Goal: Task Accomplishment & Management: Use online tool/utility

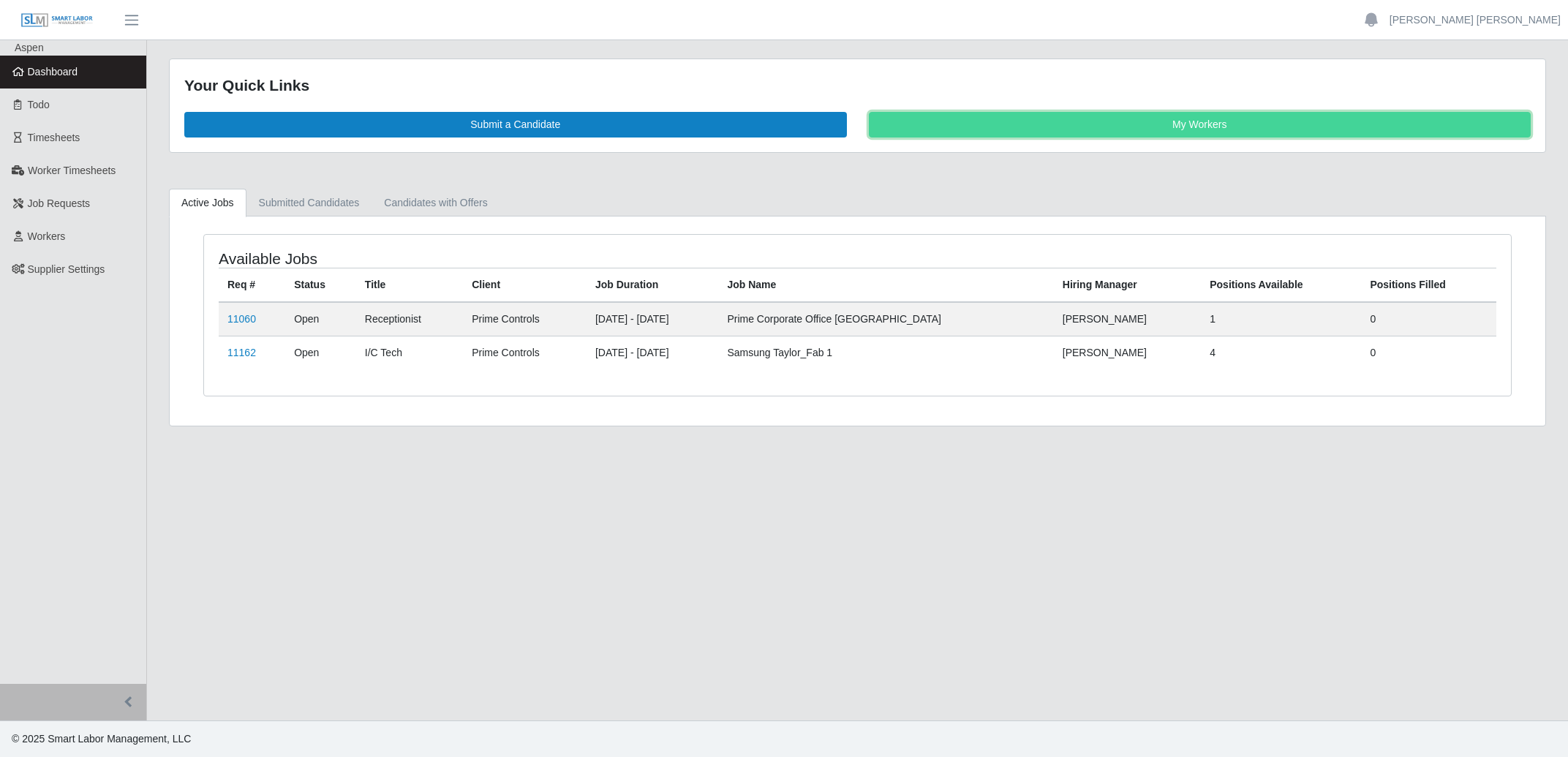
click at [965, 127] on link "My Workers" at bounding box center [1199, 124] width 662 height 26
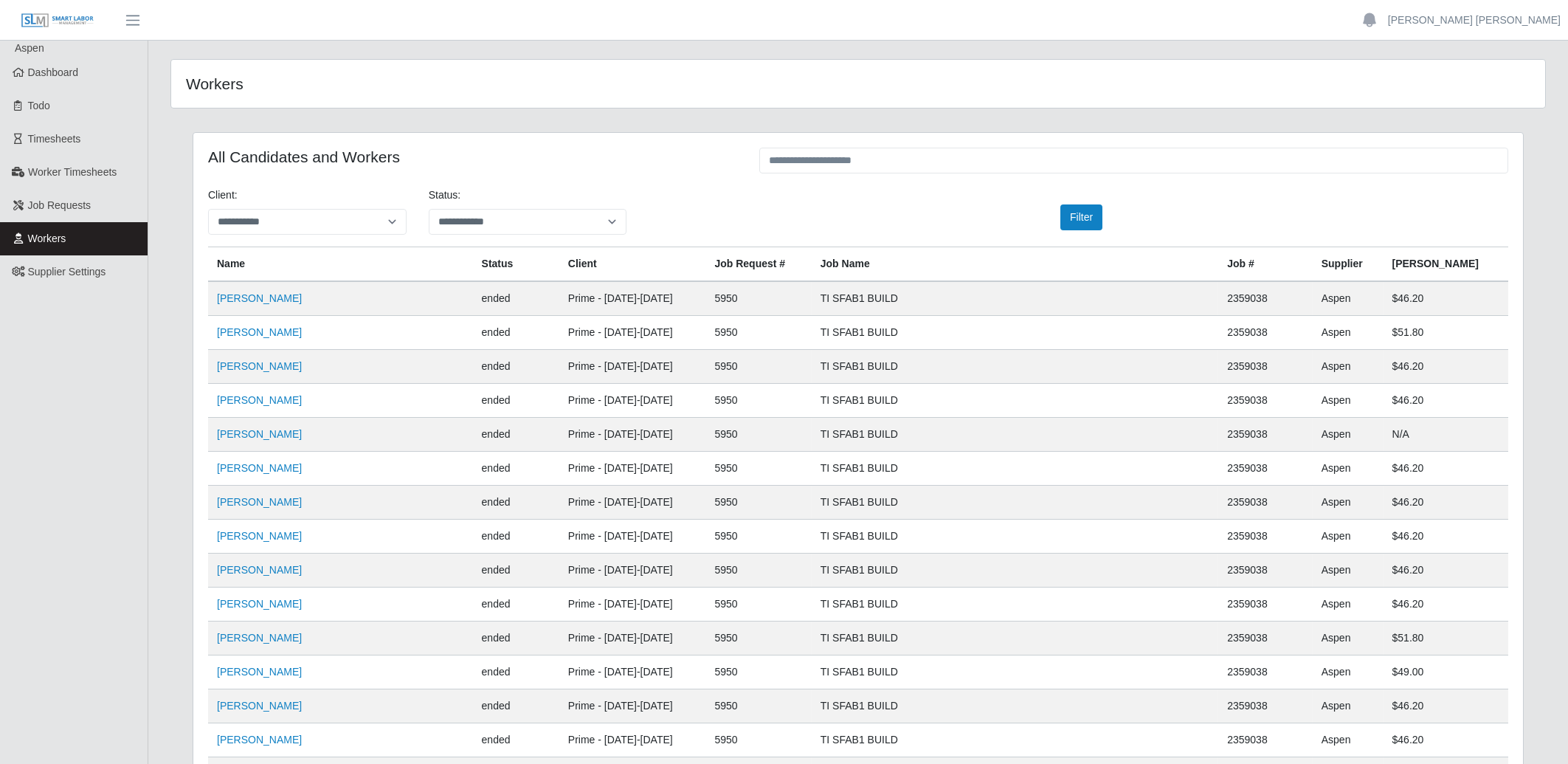
drag, startPoint x: 845, startPoint y: 174, endPoint x: 848, endPoint y: 154, distance: 20.2
click at [845, 170] on div at bounding box center [1134, 162] width 772 height 28
click at [847, 154] on input "text" at bounding box center [1134, 161] width 749 height 26
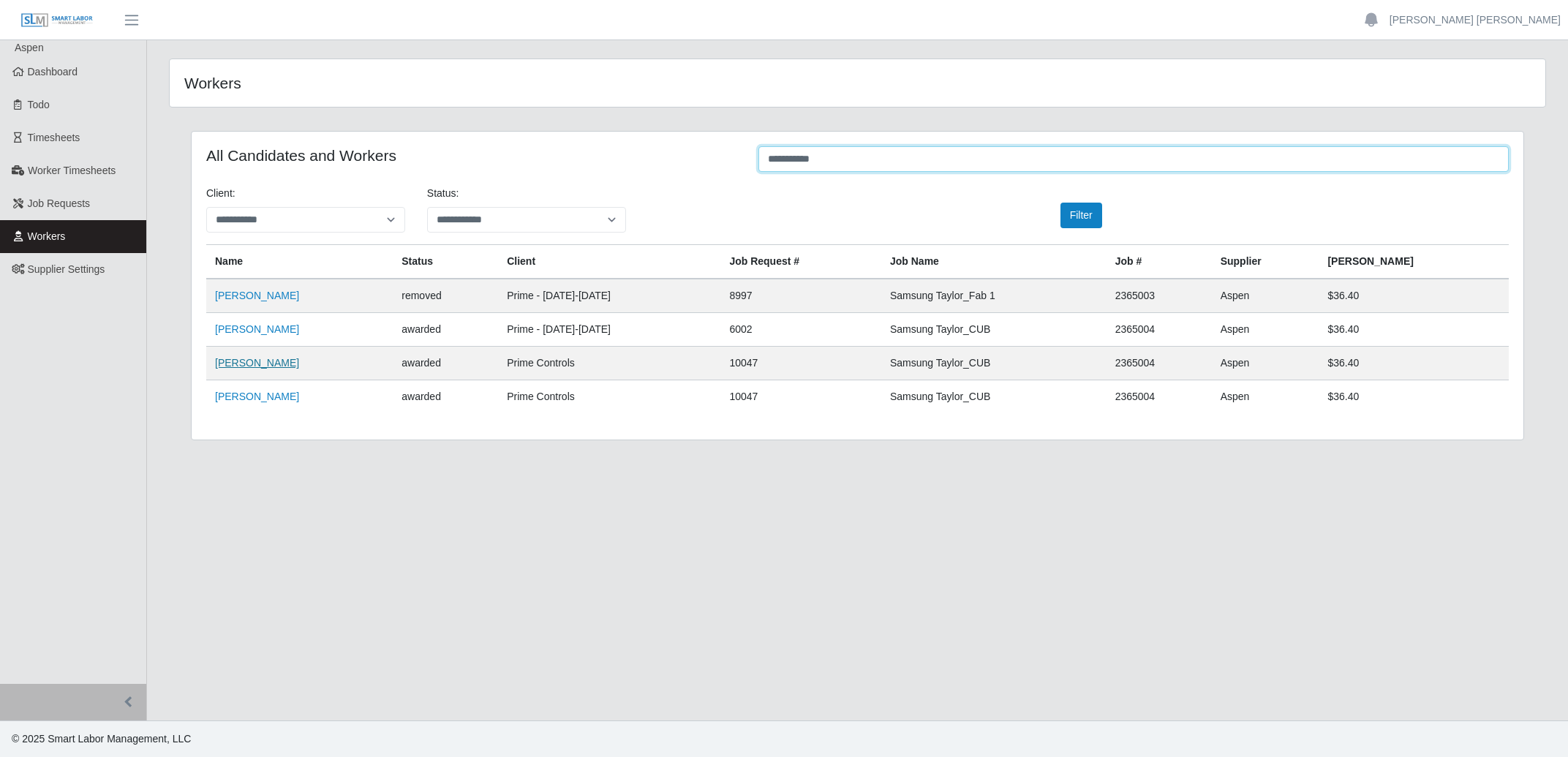
type input "**********"
click at [255, 363] on link "[PERSON_NAME]" at bounding box center [257, 363] width 84 height 12
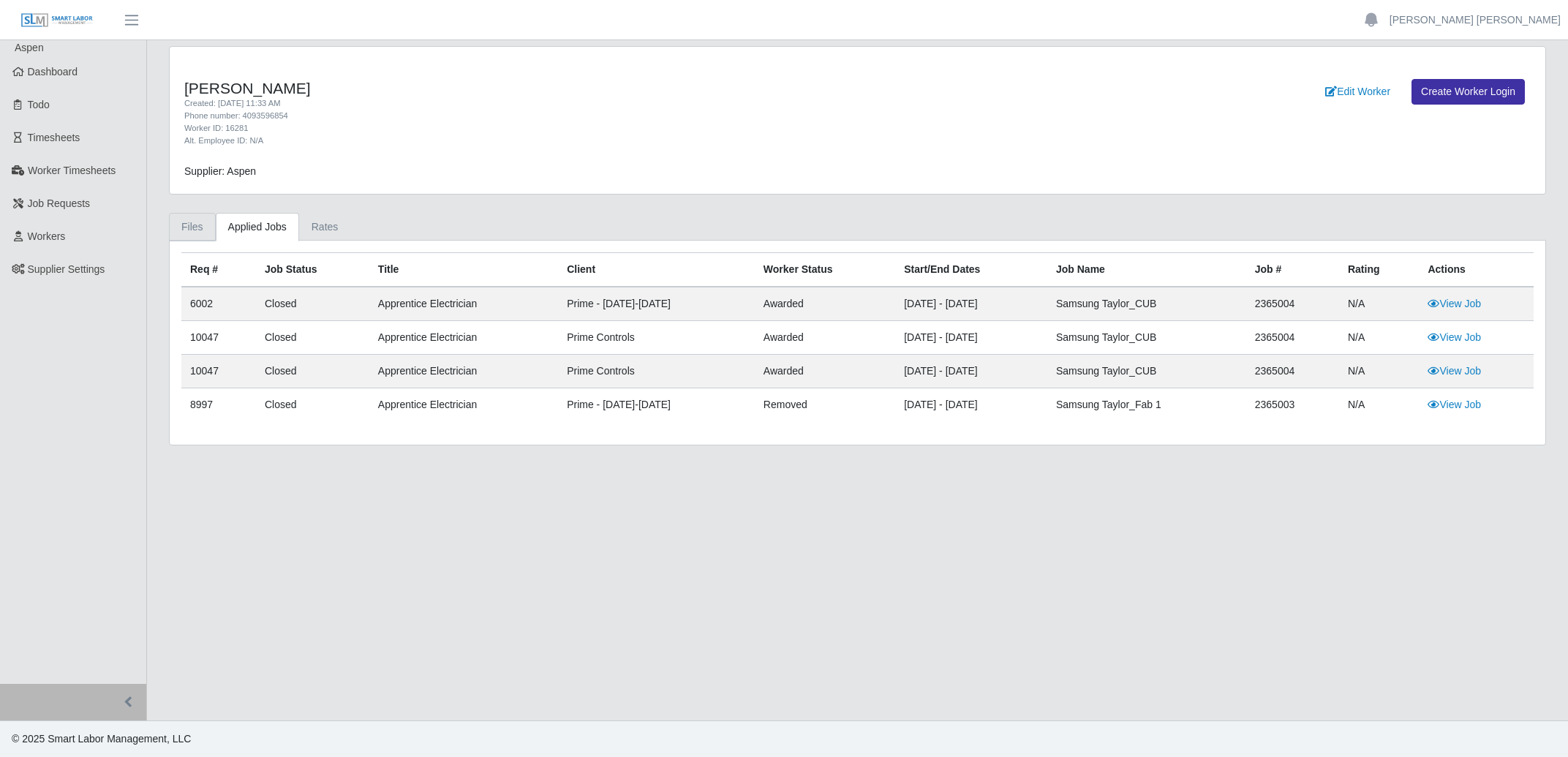
click at [194, 227] on link "Files" at bounding box center [192, 227] width 47 height 28
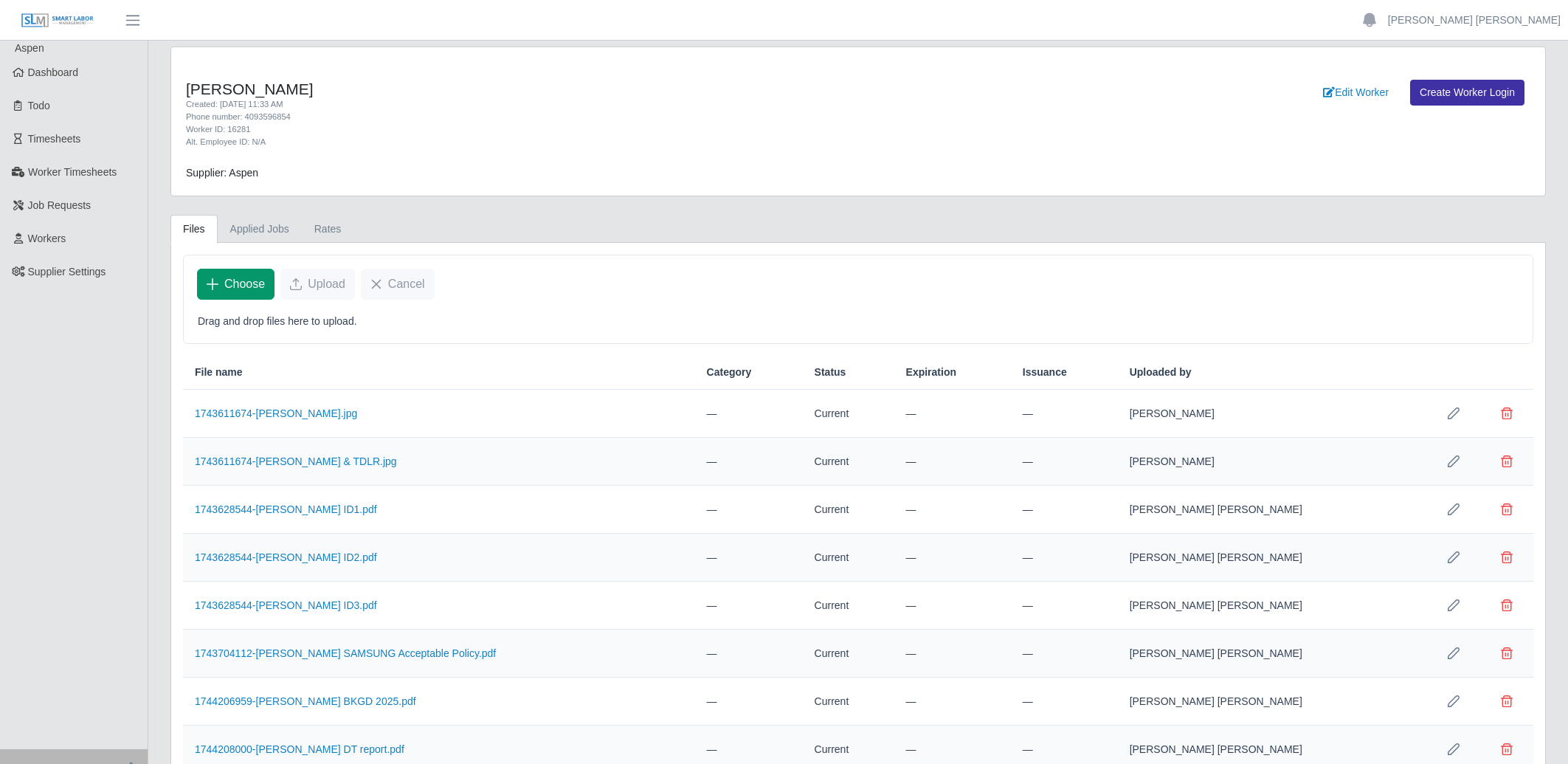
click at [259, 281] on span "Choose" at bounding box center [244, 284] width 40 height 18
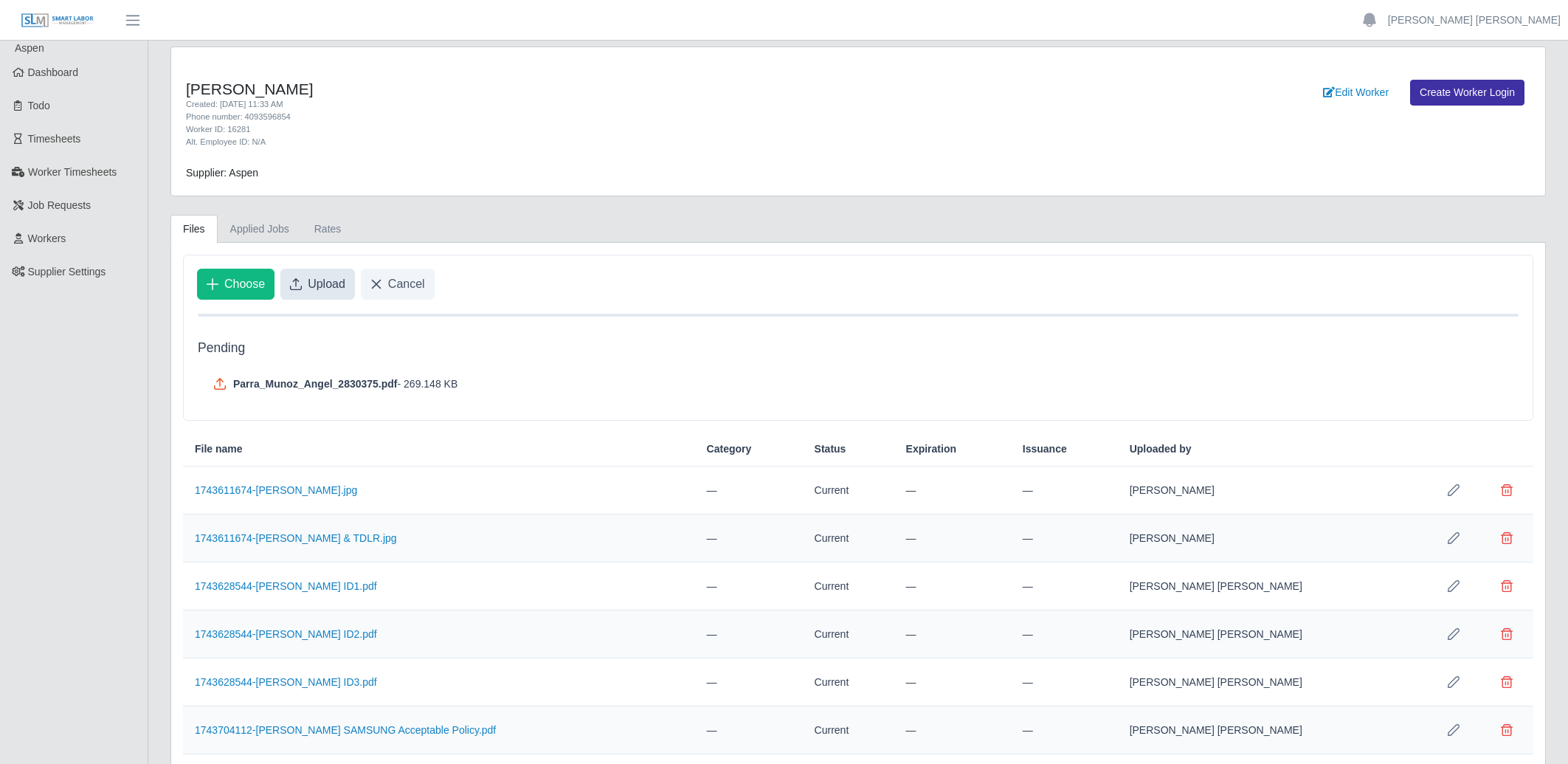
click at [326, 285] on span "Upload" at bounding box center [326, 284] width 38 height 18
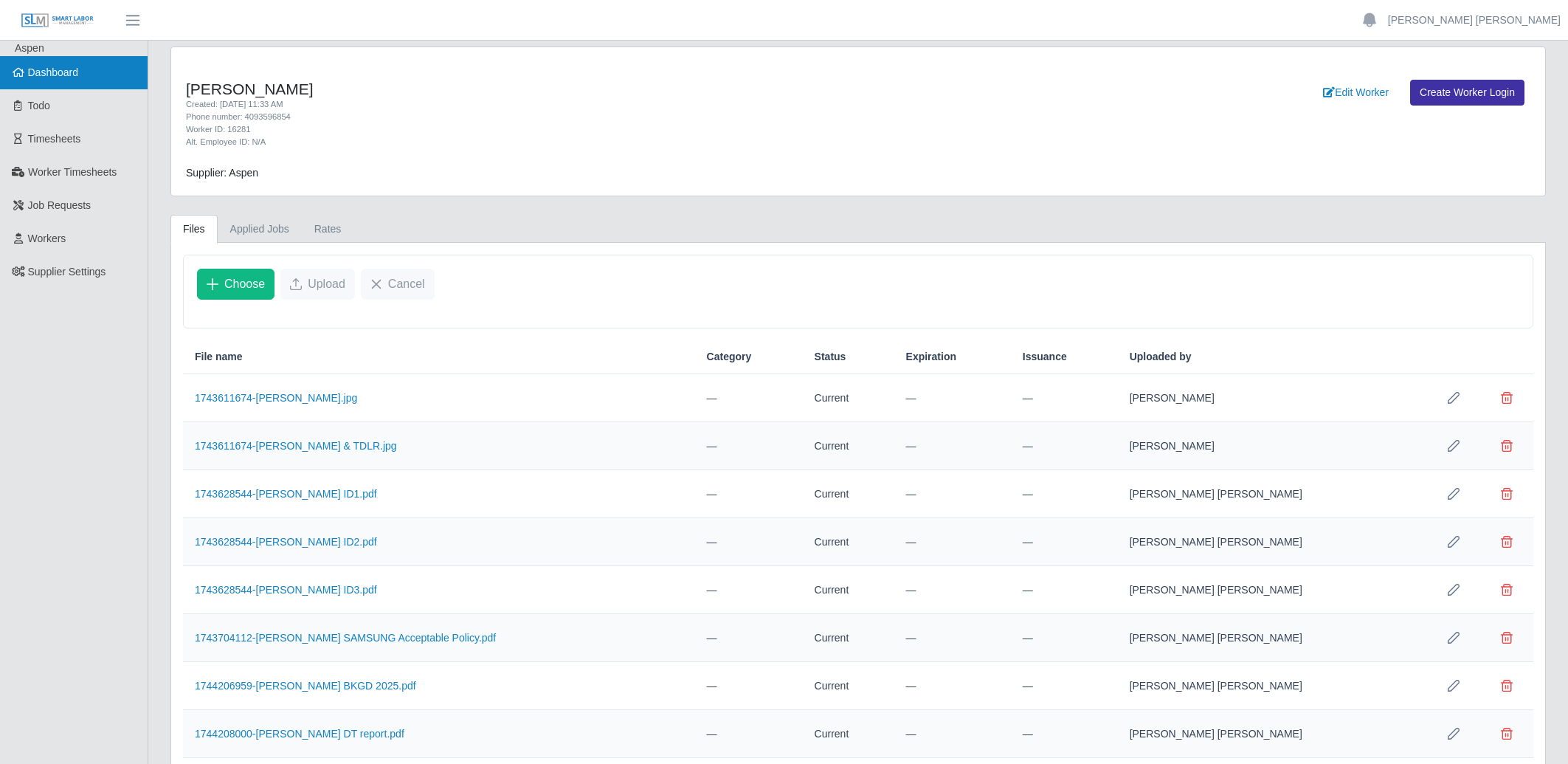
click at [77, 65] on link "Dashboard" at bounding box center [74, 72] width 148 height 34
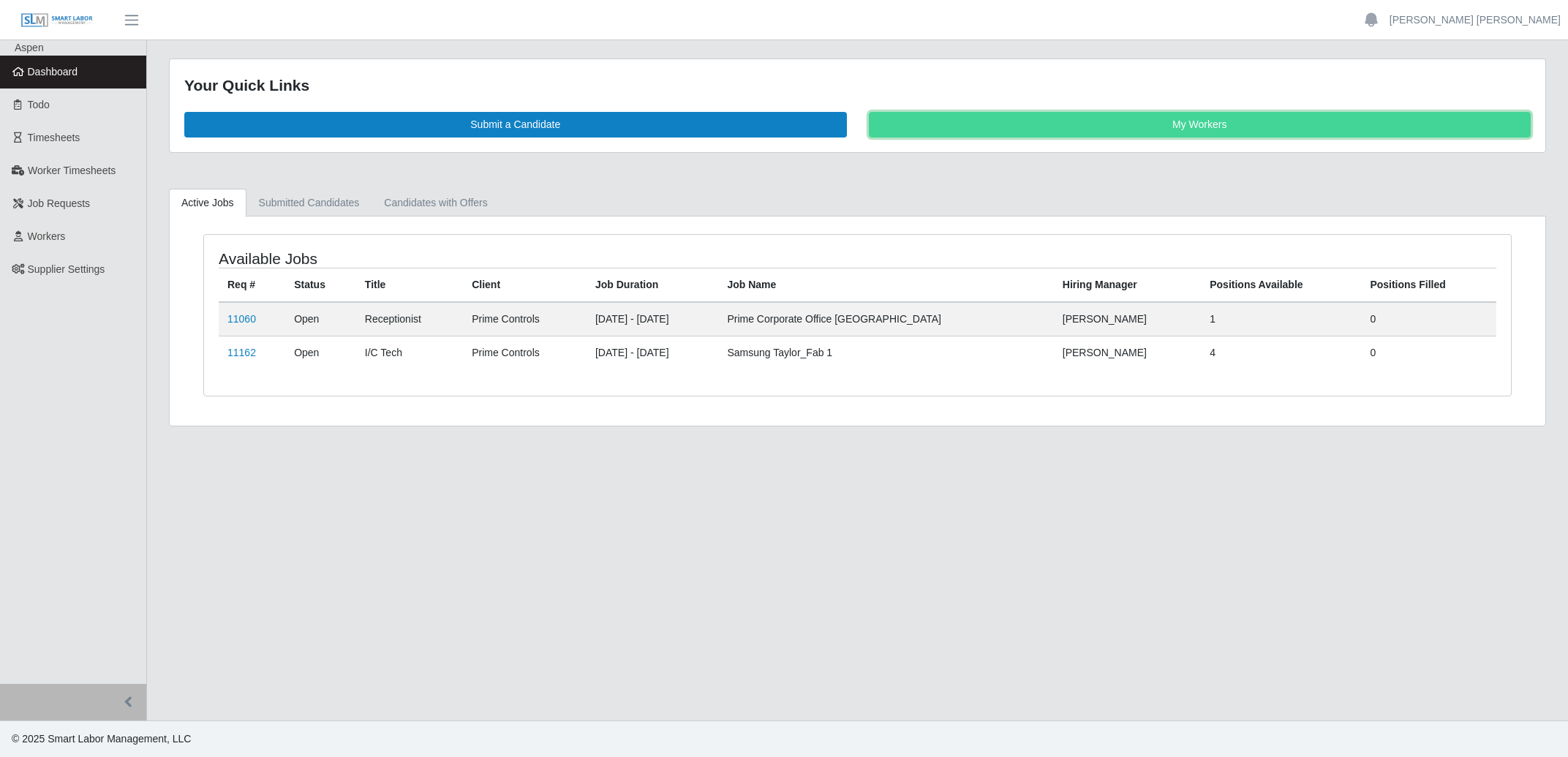
click at [1212, 118] on link "My Workers" at bounding box center [1199, 124] width 662 height 26
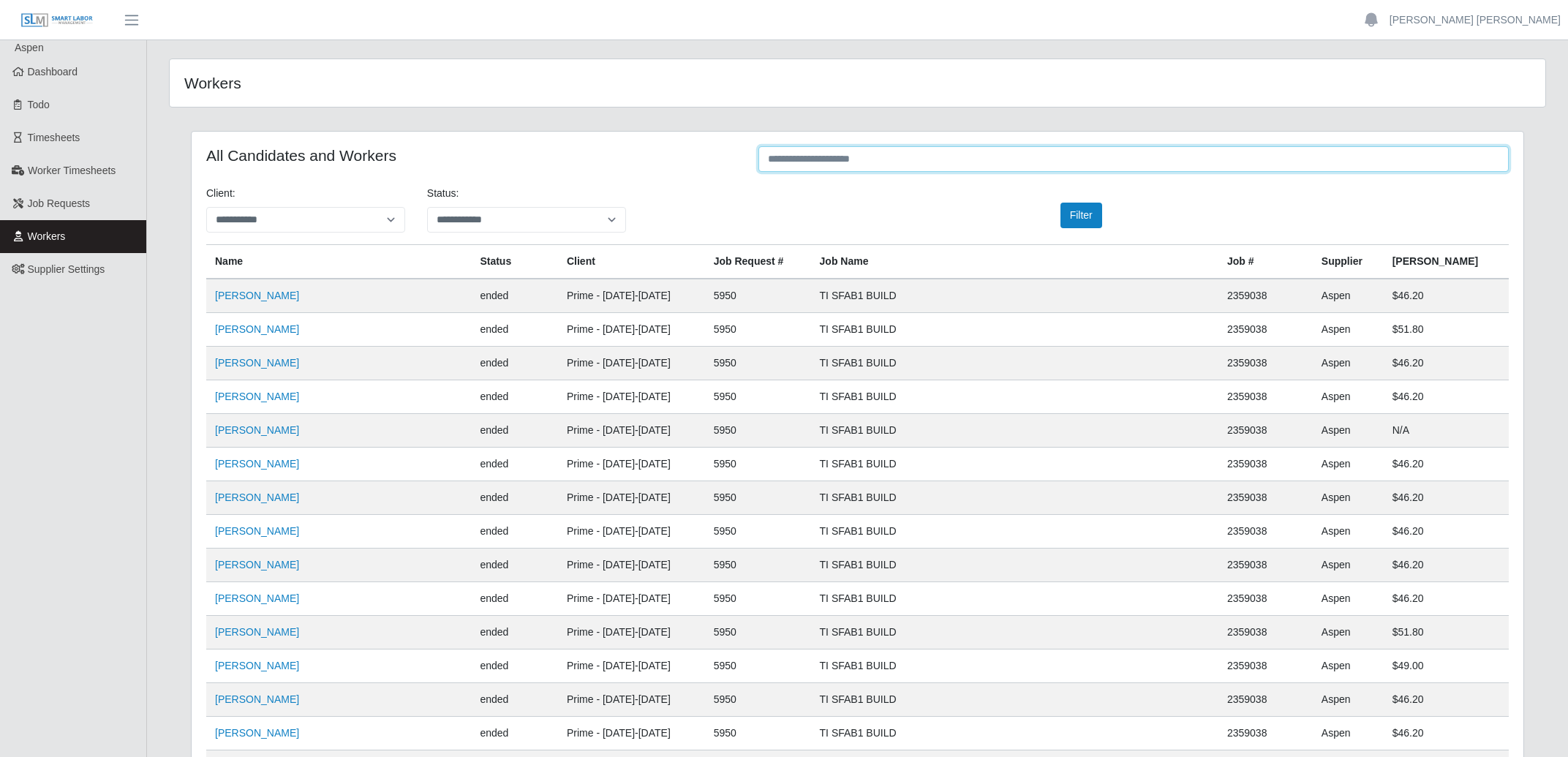
click at [977, 168] on input "text" at bounding box center [1133, 159] width 750 height 26
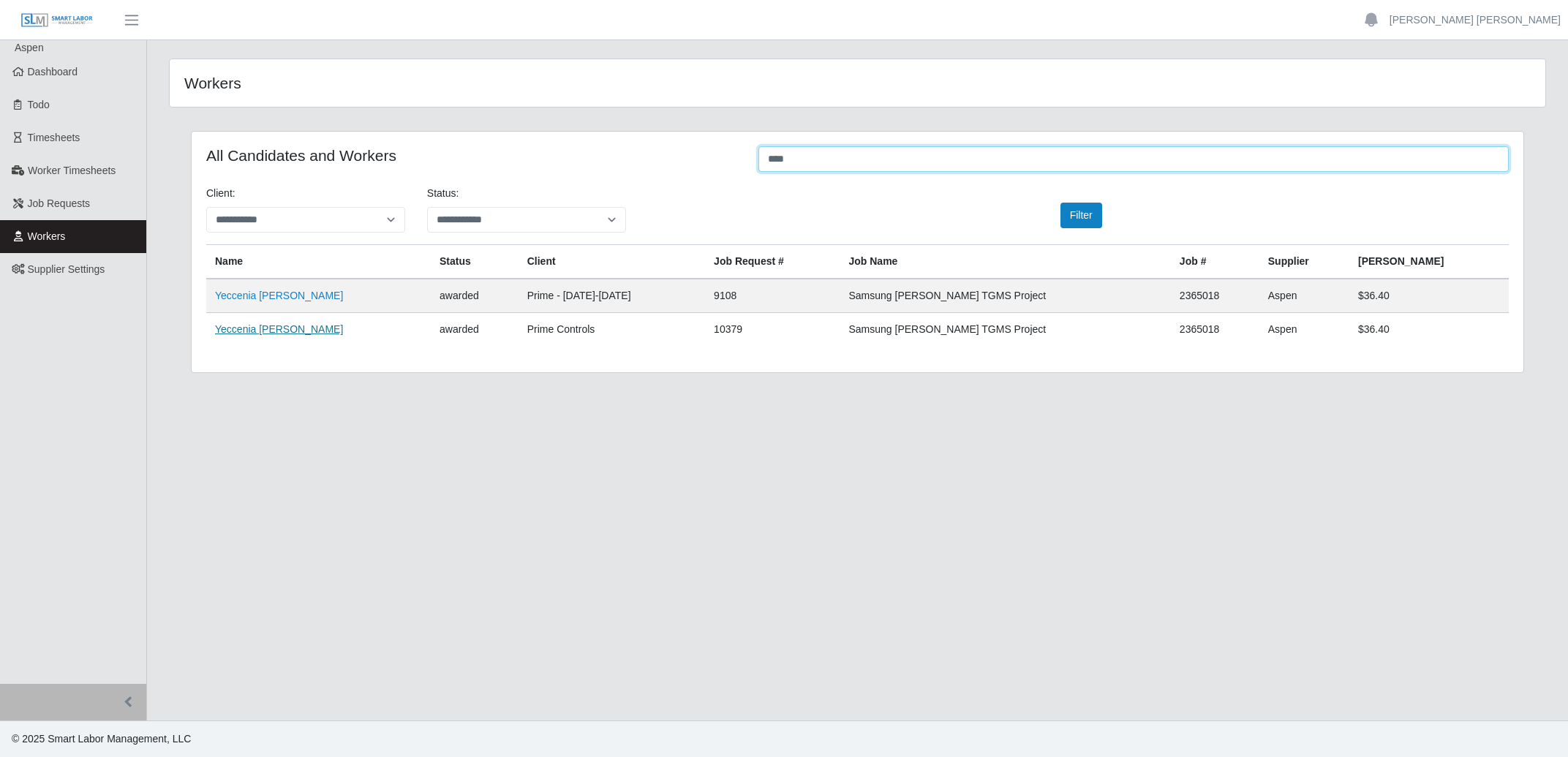
type input "****"
click at [261, 331] on link "Yeccenia Aponte" at bounding box center [279, 330] width 128 height 12
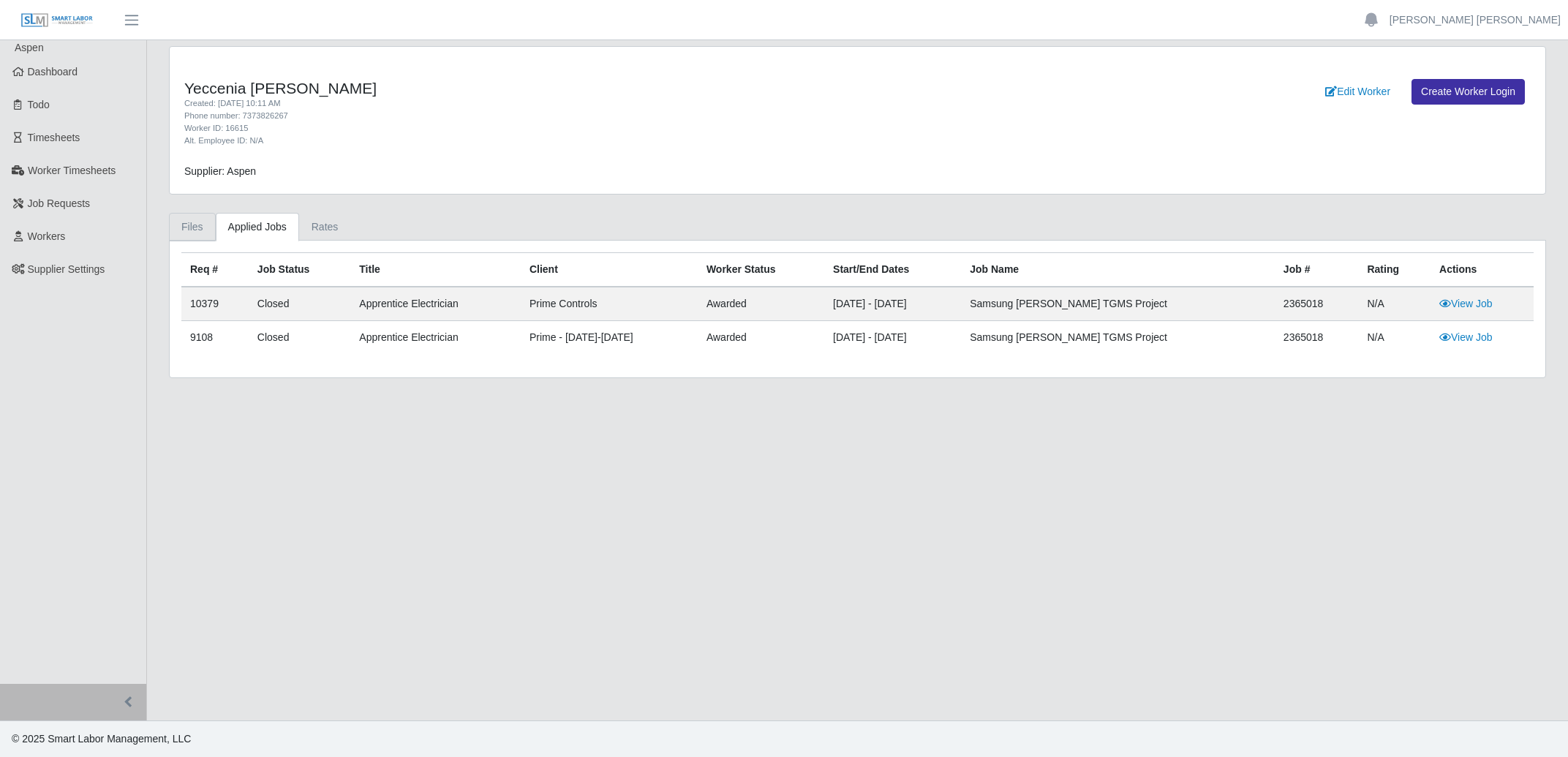
click at [203, 222] on link "Files" at bounding box center [192, 227] width 47 height 28
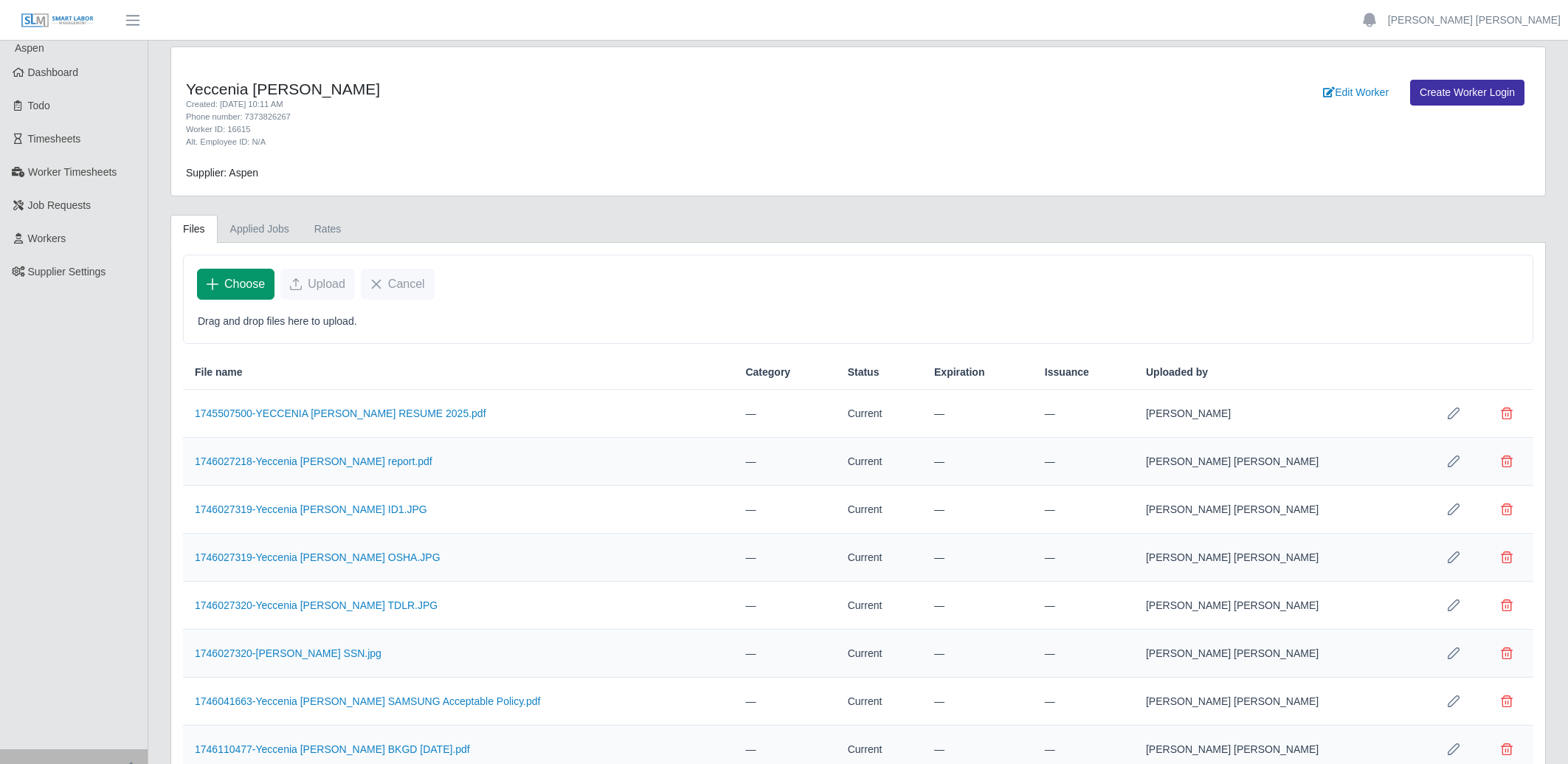
click at [261, 289] on span "Choose" at bounding box center [244, 284] width 40 height 18
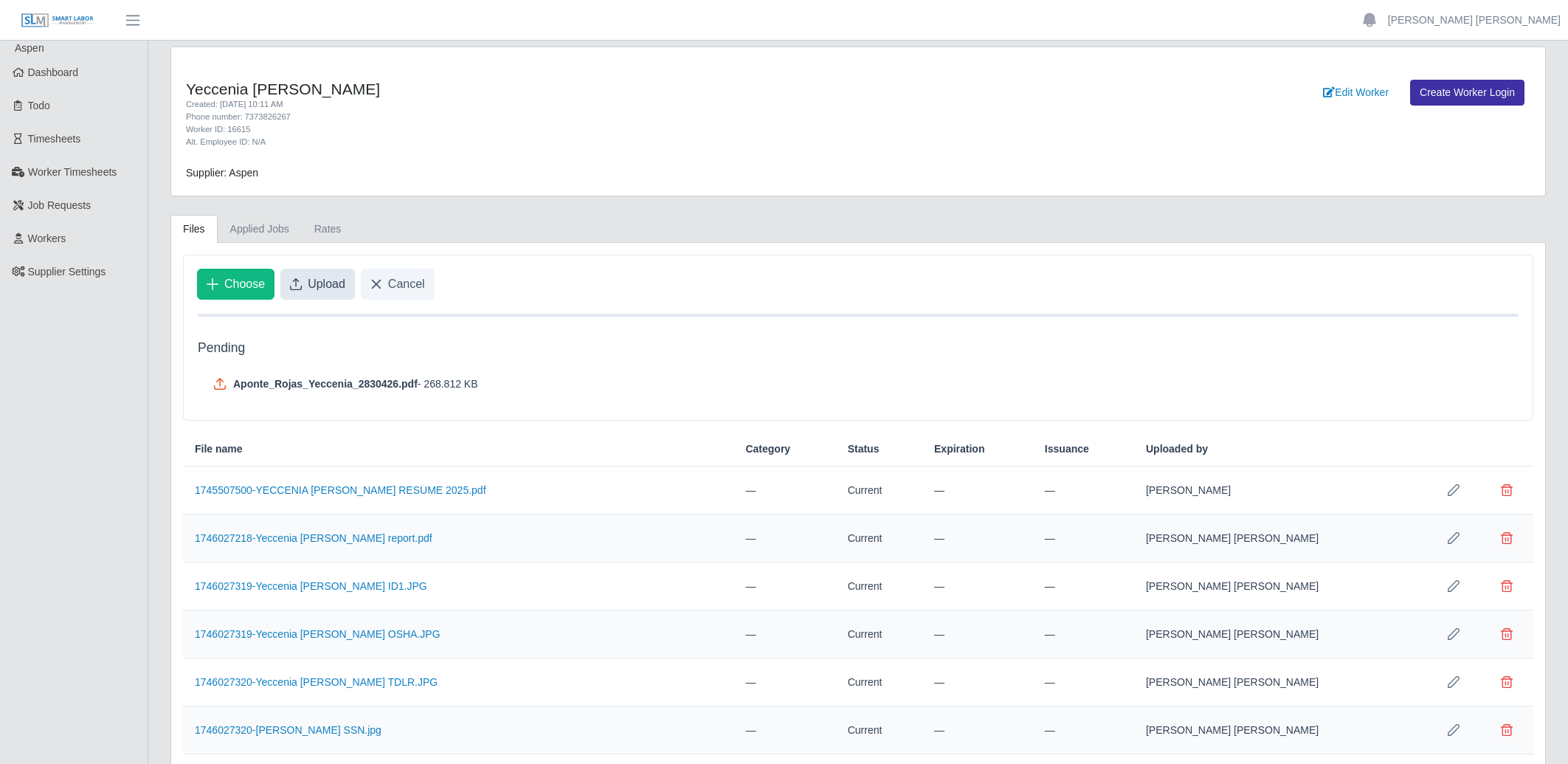
click at [331, 285] on span "Upload" at bounding box center [326, 284] width 38 height 18
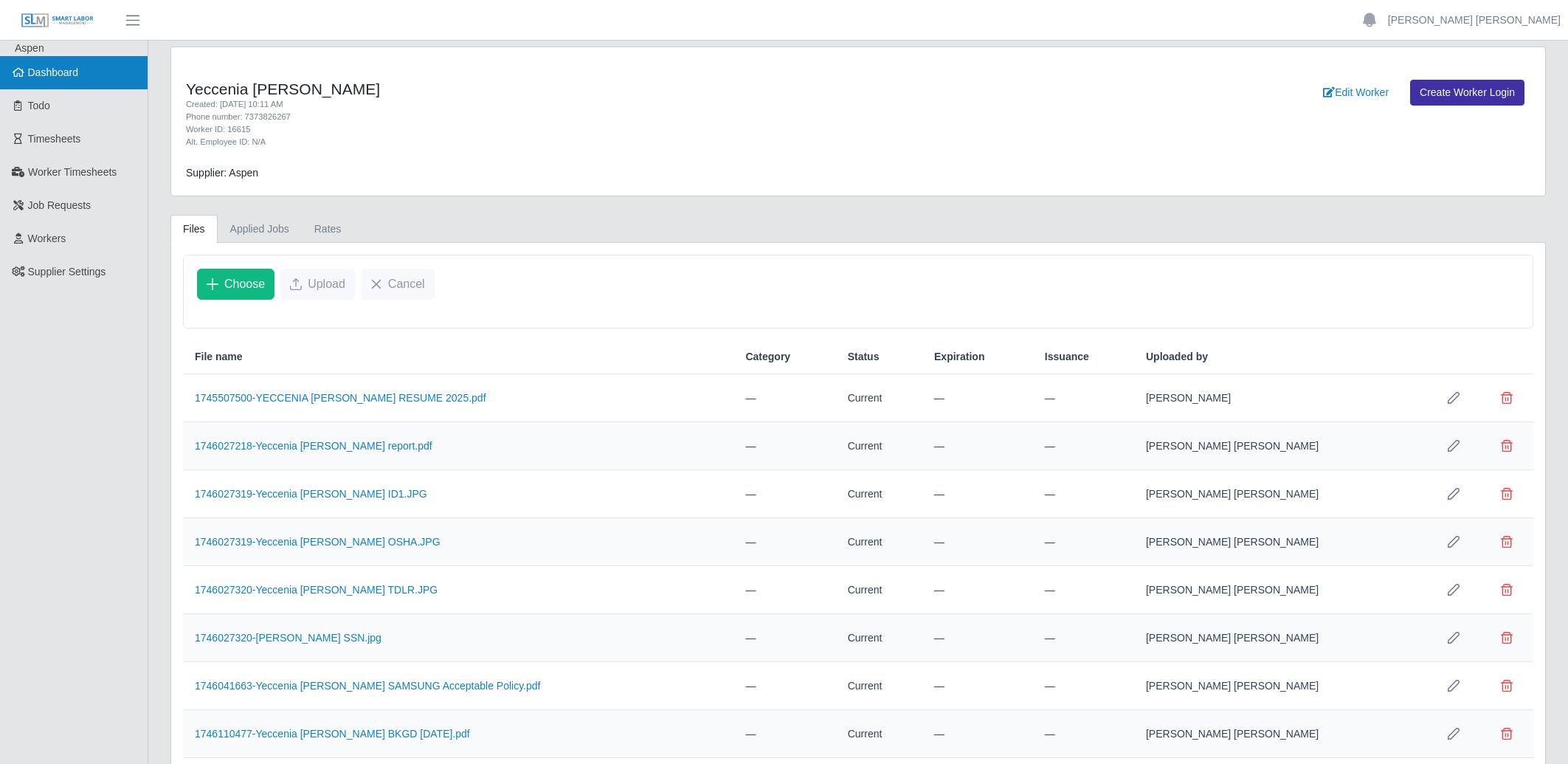
click at [58, 75] on span "Dashboard" at bounding box center [53, 72] width 51 height 12
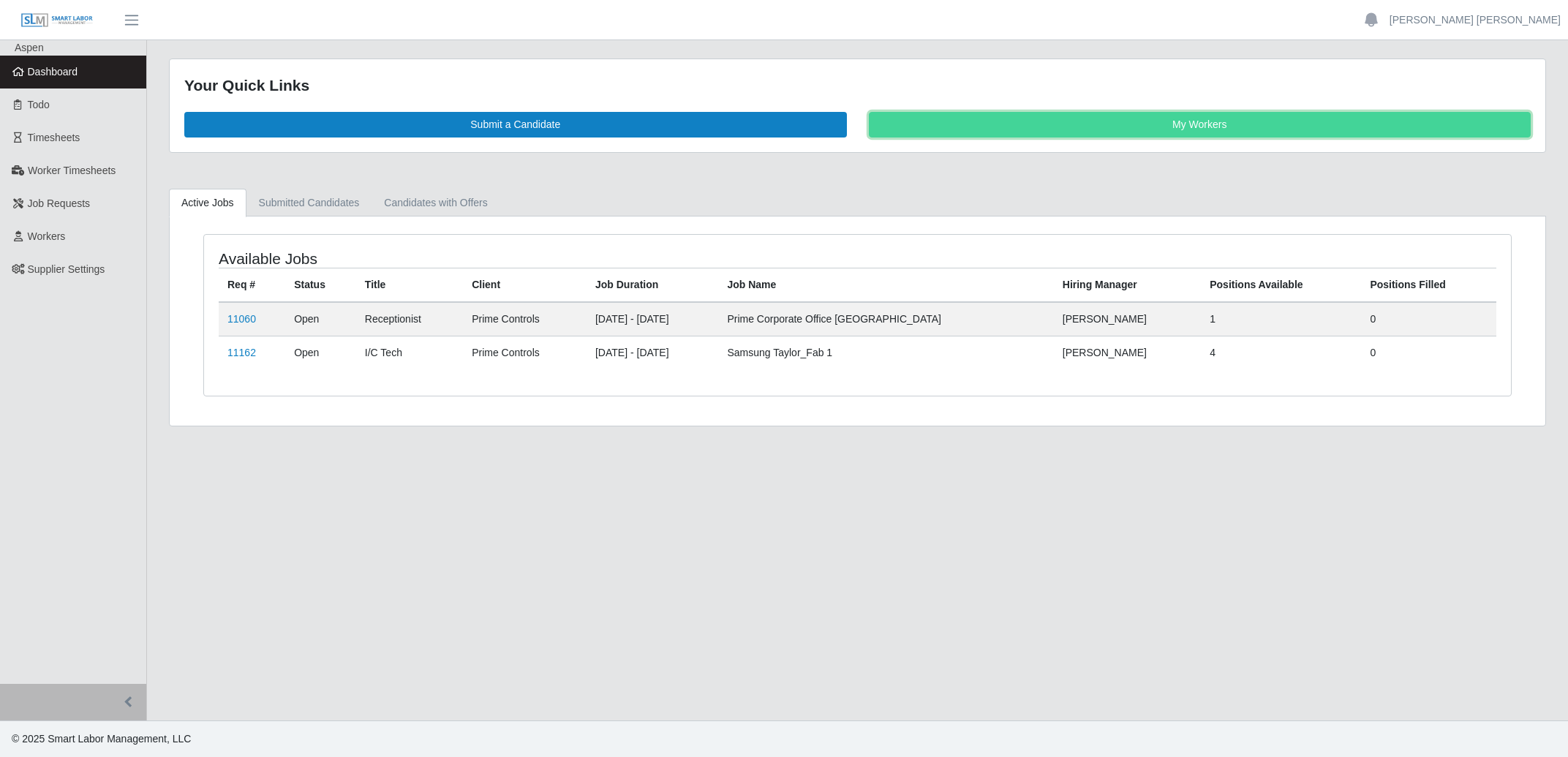
click at [1041, 119] on link "My Workers" at bounding box center [1199, 124] width 662 height 26
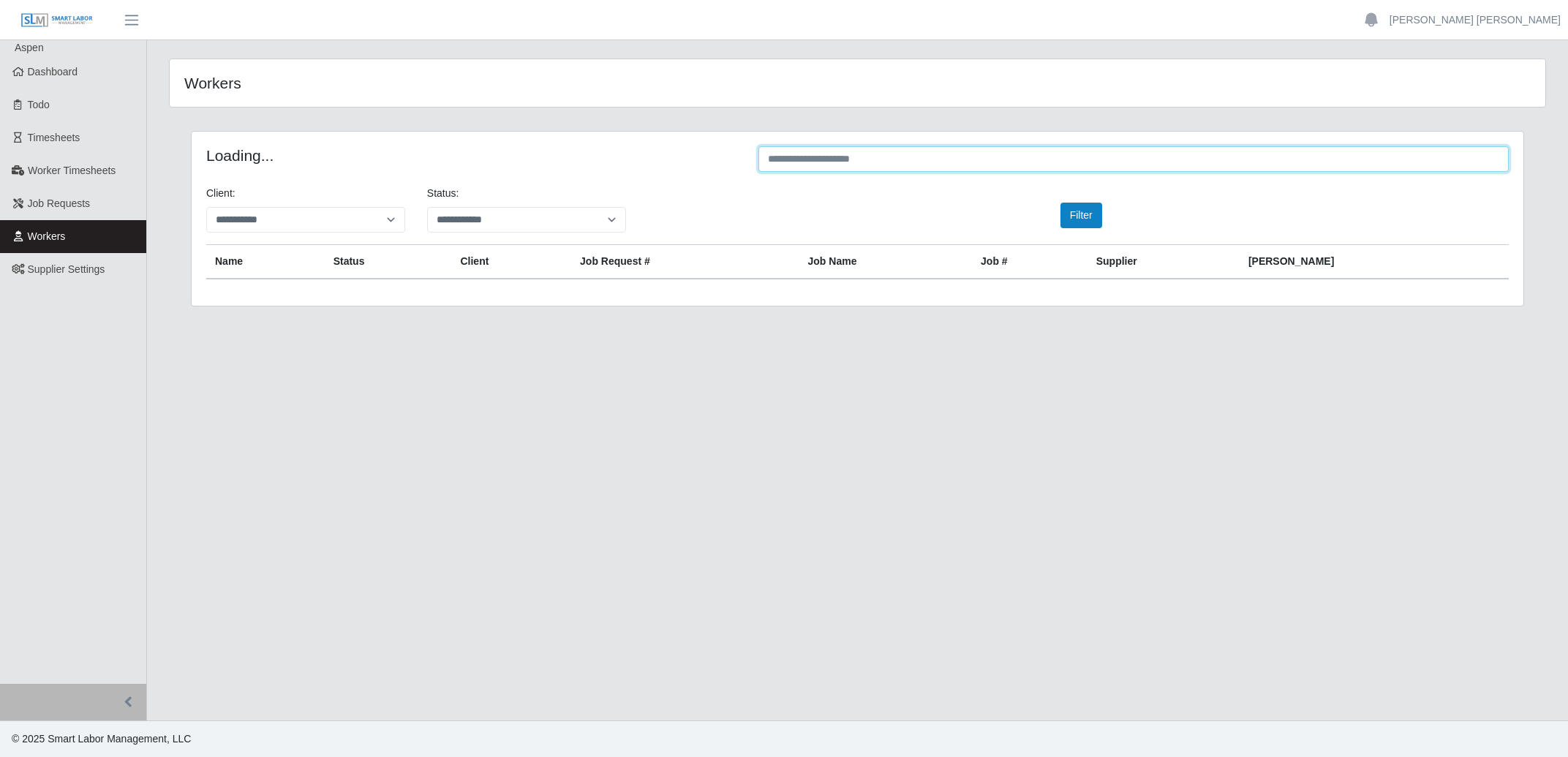
click at [926, 163] on input "text" at bounding box center [1133, 159] width 750 height 26
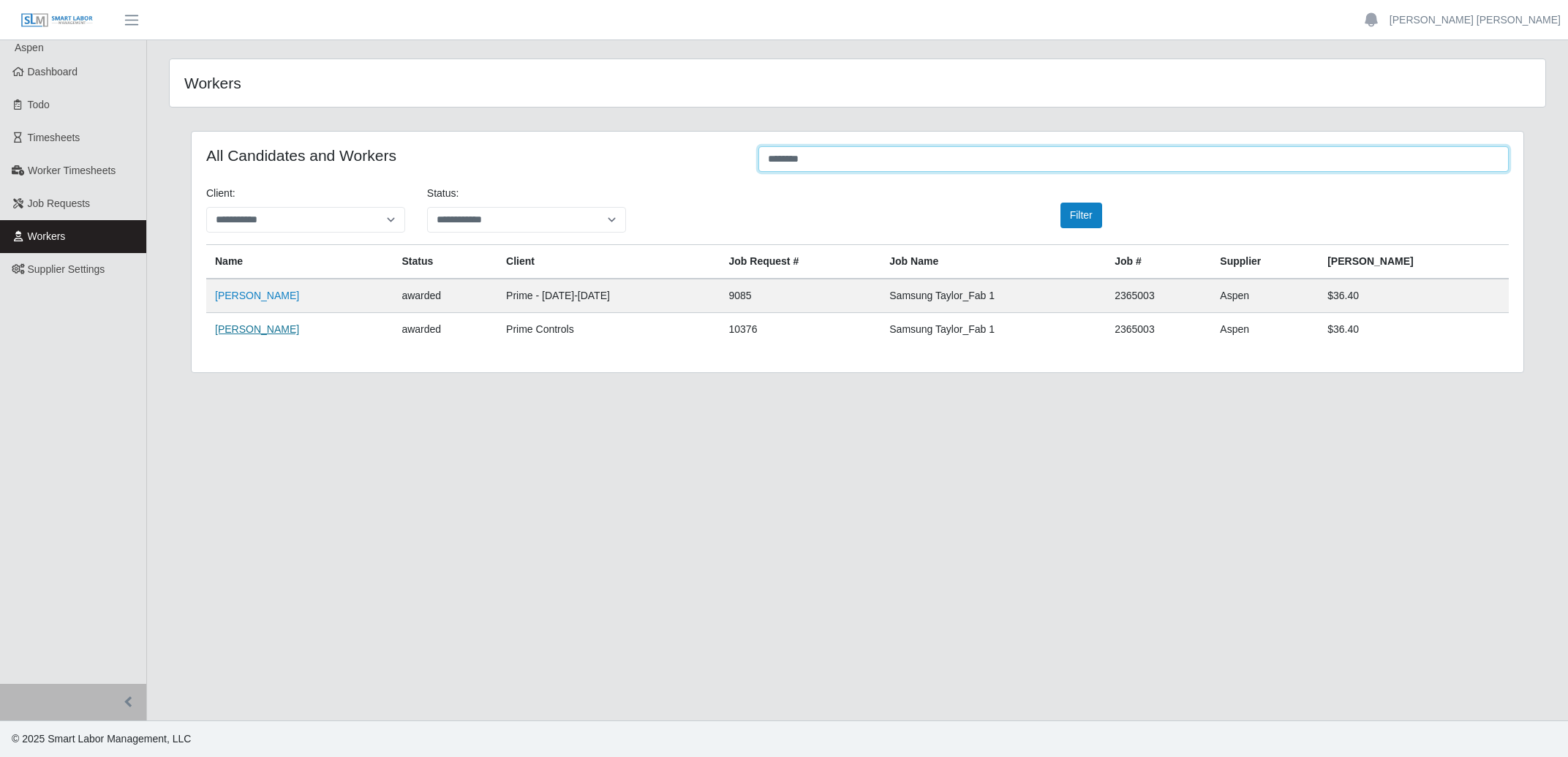
type input "********"
click at [263, 328] on link "Juan Carrizales" at bounding box center [257, 330] width 84 height 12
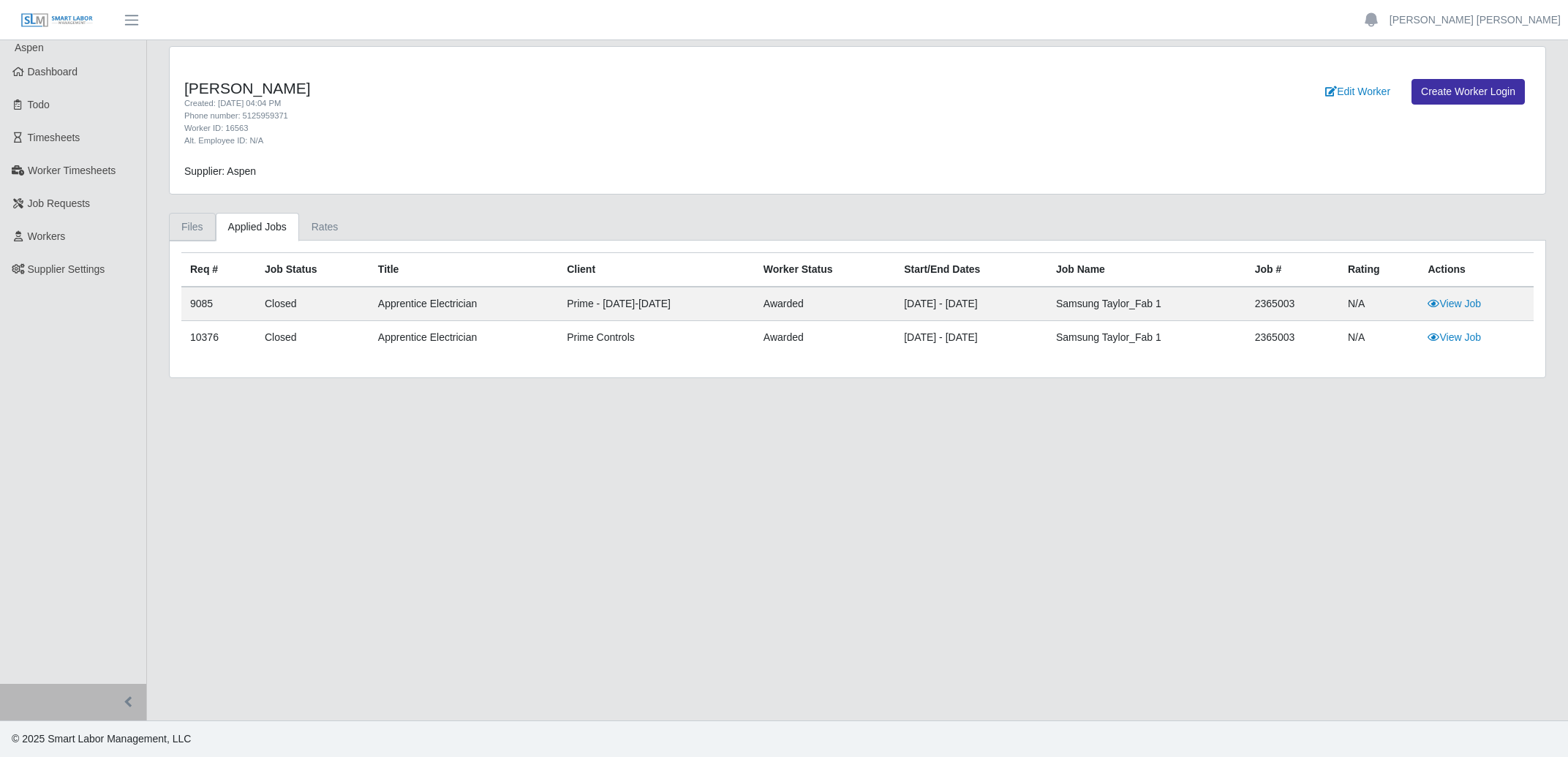
click at [195, 226] on link "Files" at bounding box center [192, 227] width 47 height 28
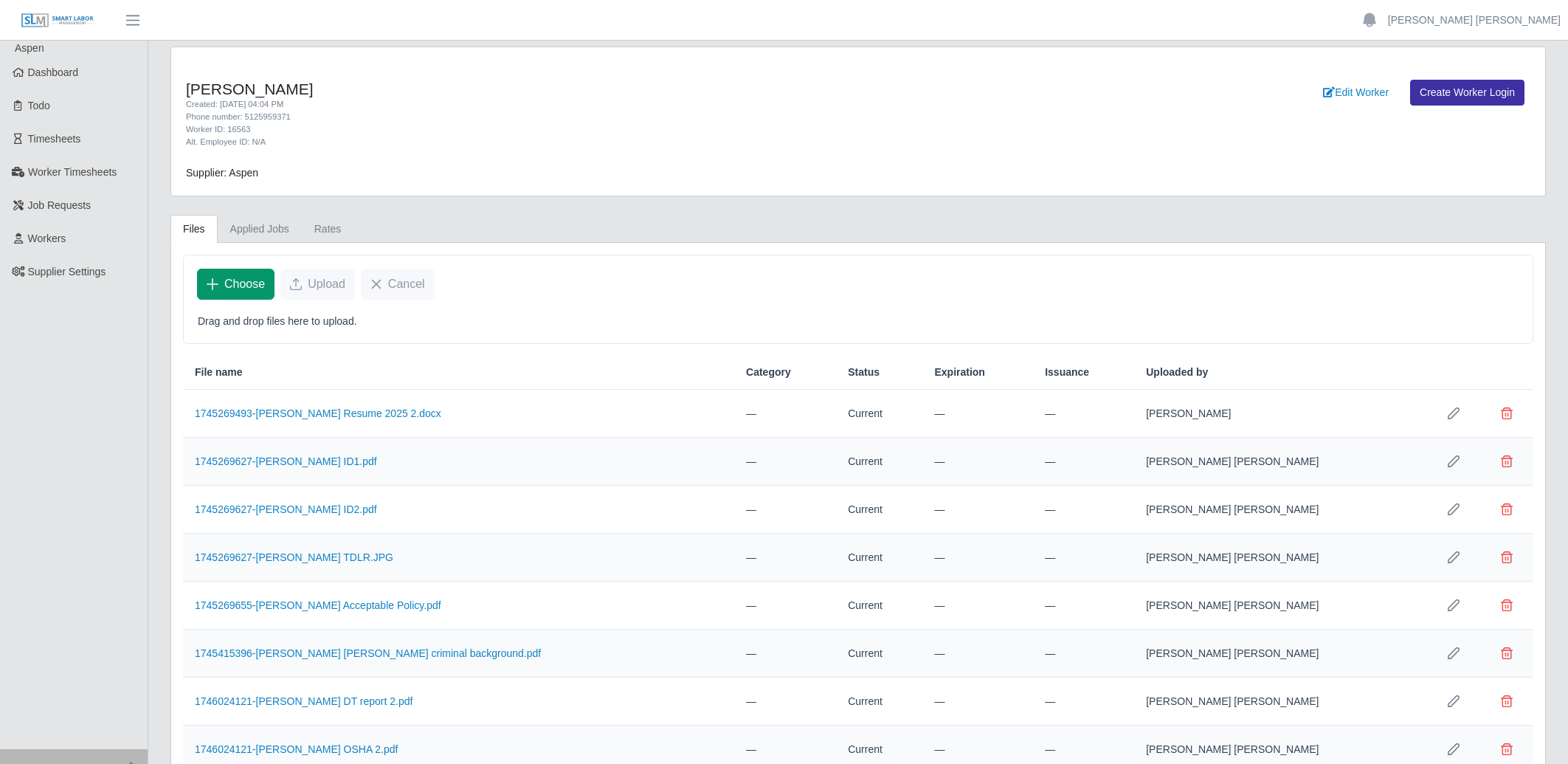
click at [241, 296] on button "Choose" at bounding box center [235, 284] width 77 height 31
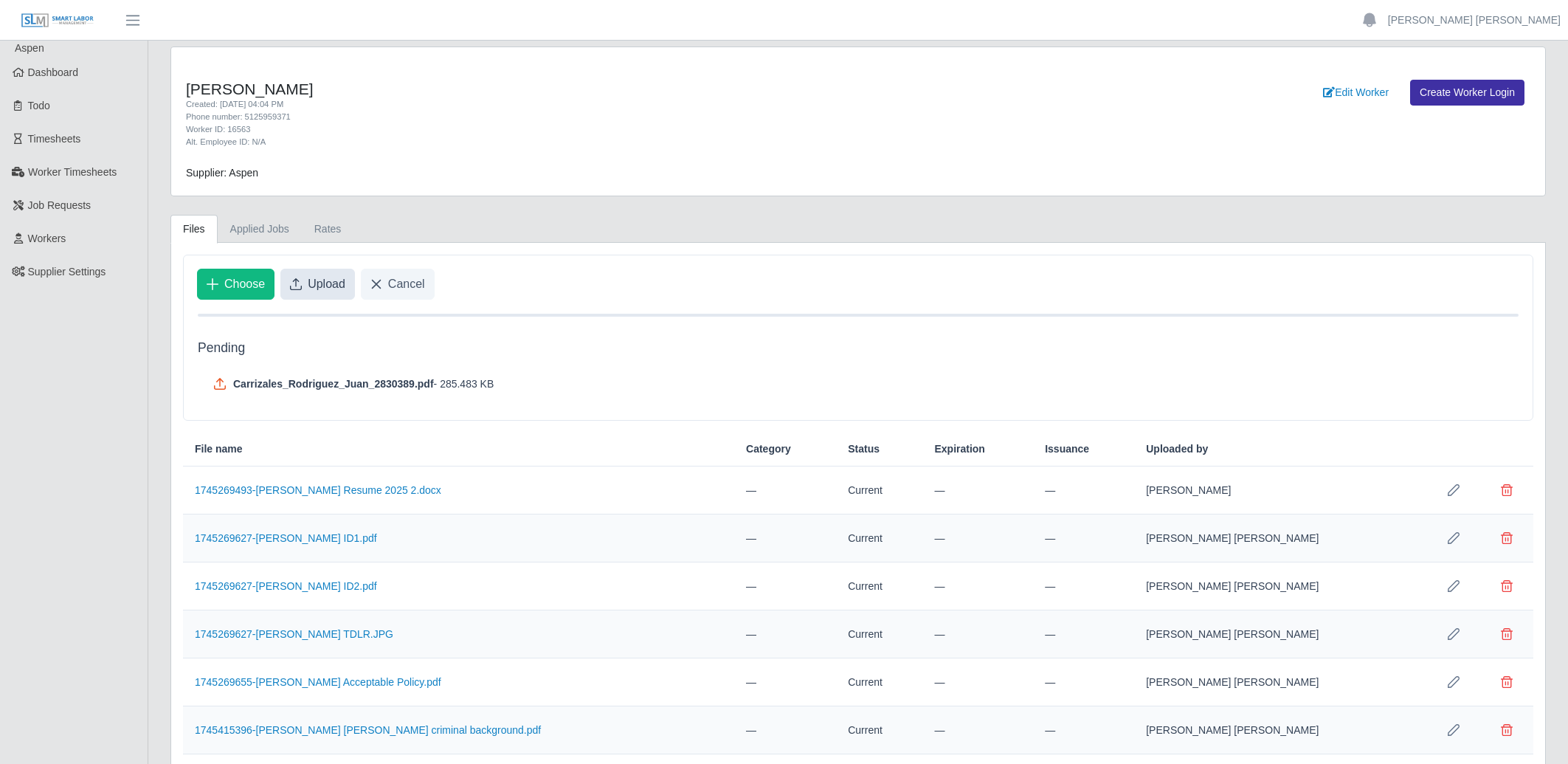
click at [315, 285] on span "Upload" at bounding box center [326, 284] width 38 height 18
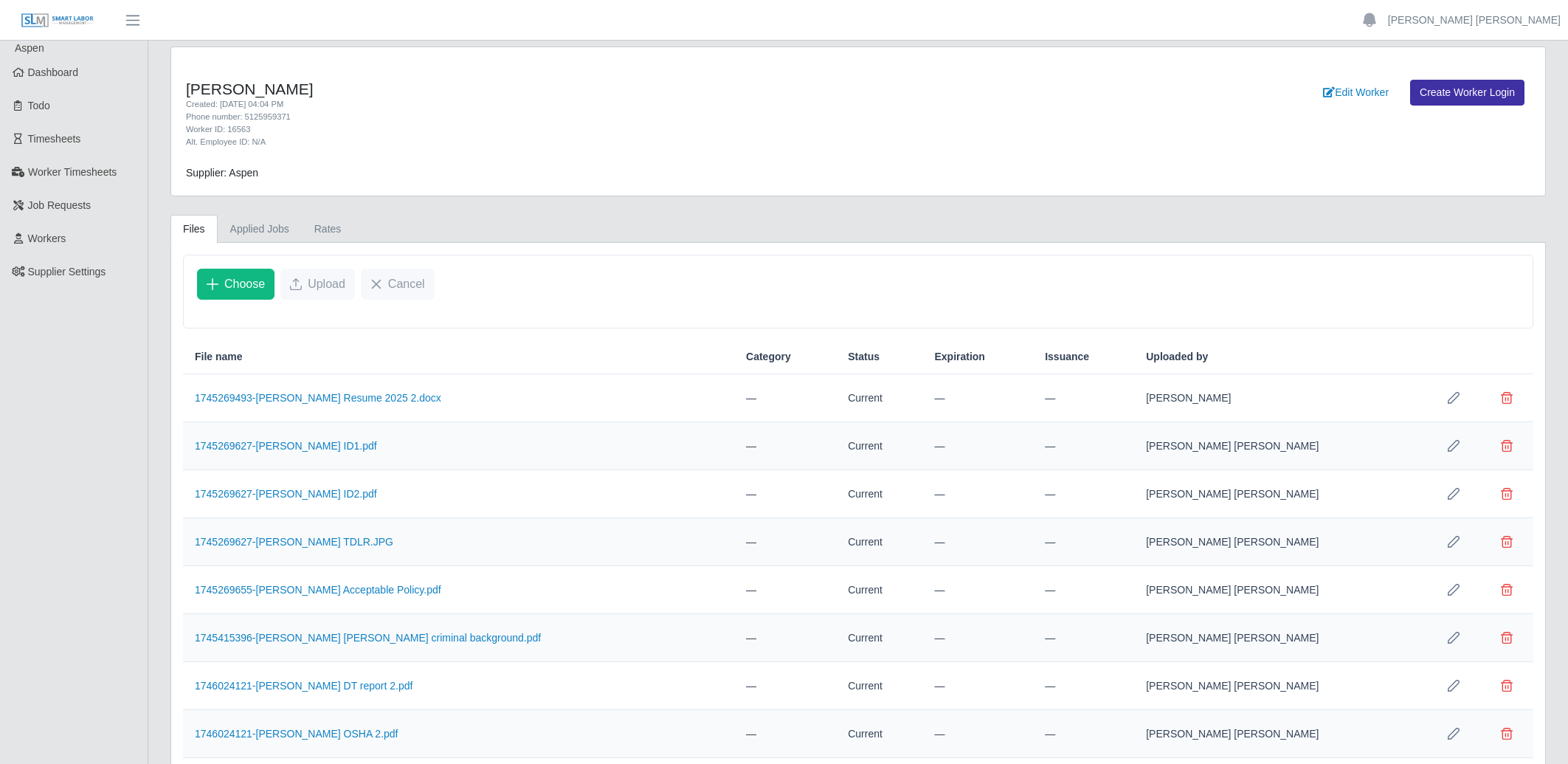
drag, startPoint x: 52, startPoint y: 83, endPoint x: 188, endPoint y: 106, distance: 137.9
click at [52, 83] on link "Dashboard" at bounding box center [74, 72] width 148 height 34
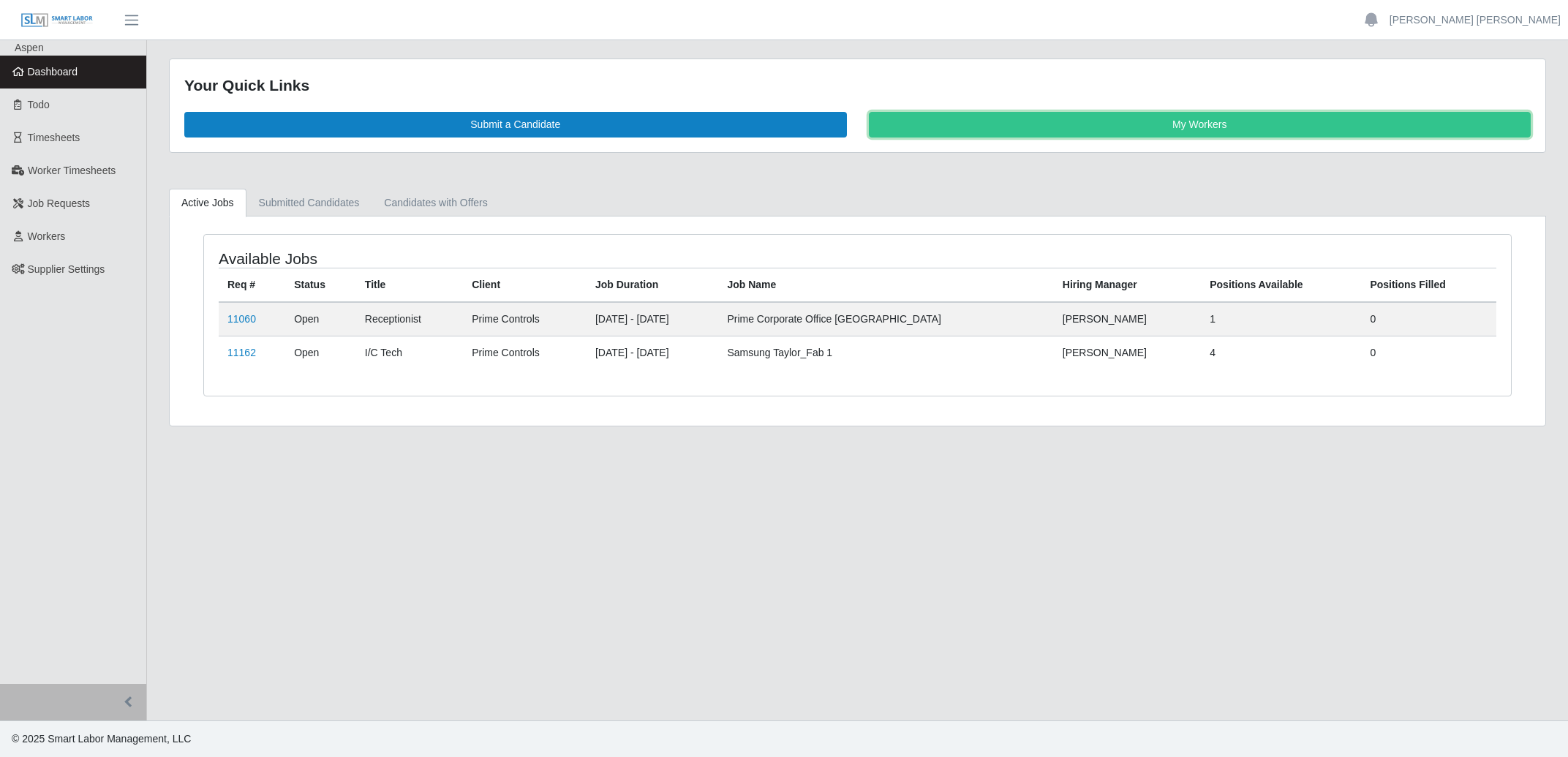
drag, startPoint x: 0, startPoint y: 0, endPoint x: 1044, endPoint y: 162, distance: 1056.5
click at [1149, 127] on link "My Workers" at bounding box center [1199, 124] width 662 height 26
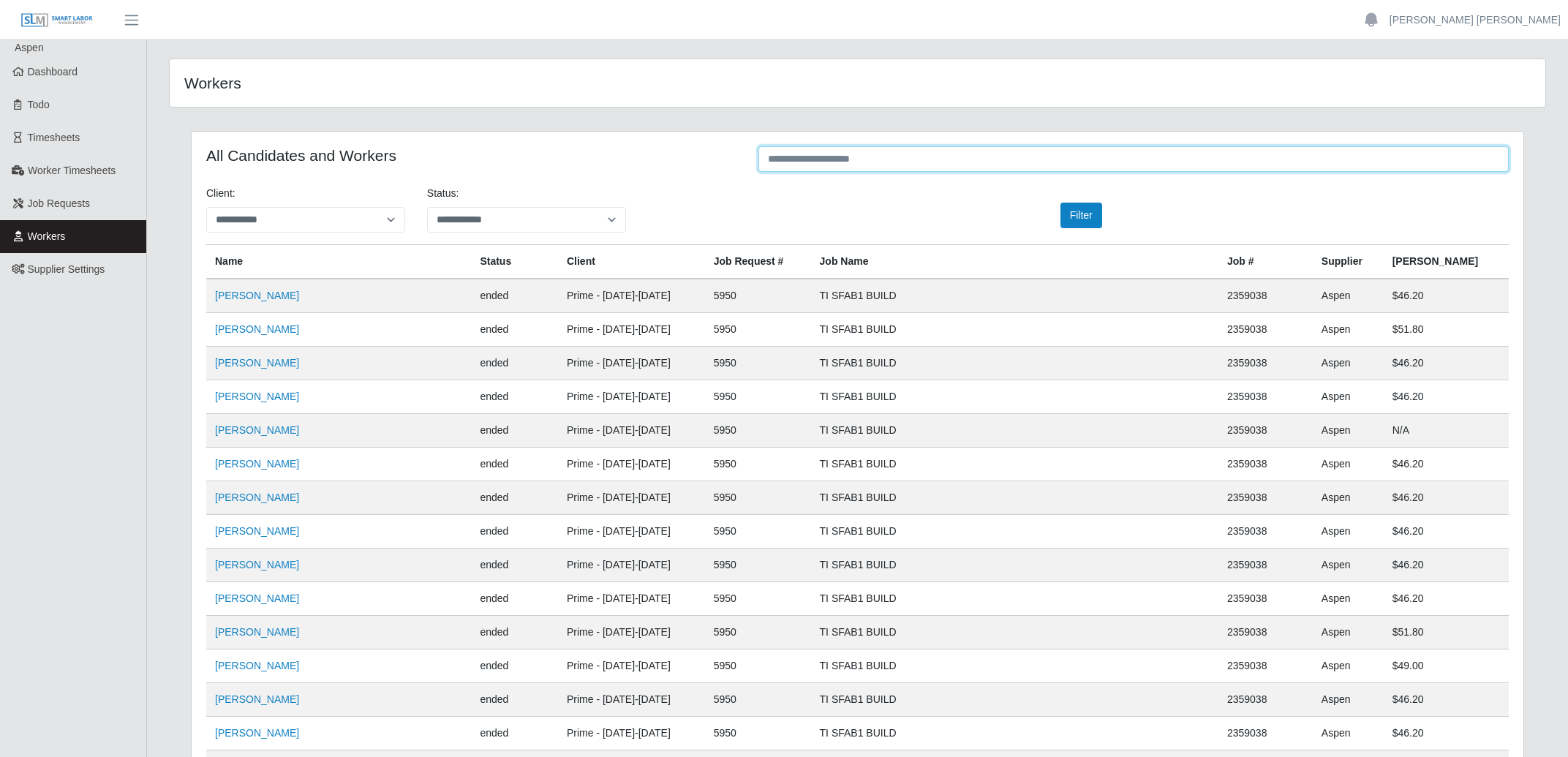
click at [886, 162] on input "text" at bounding box center [1133, 159] width 750 height 26
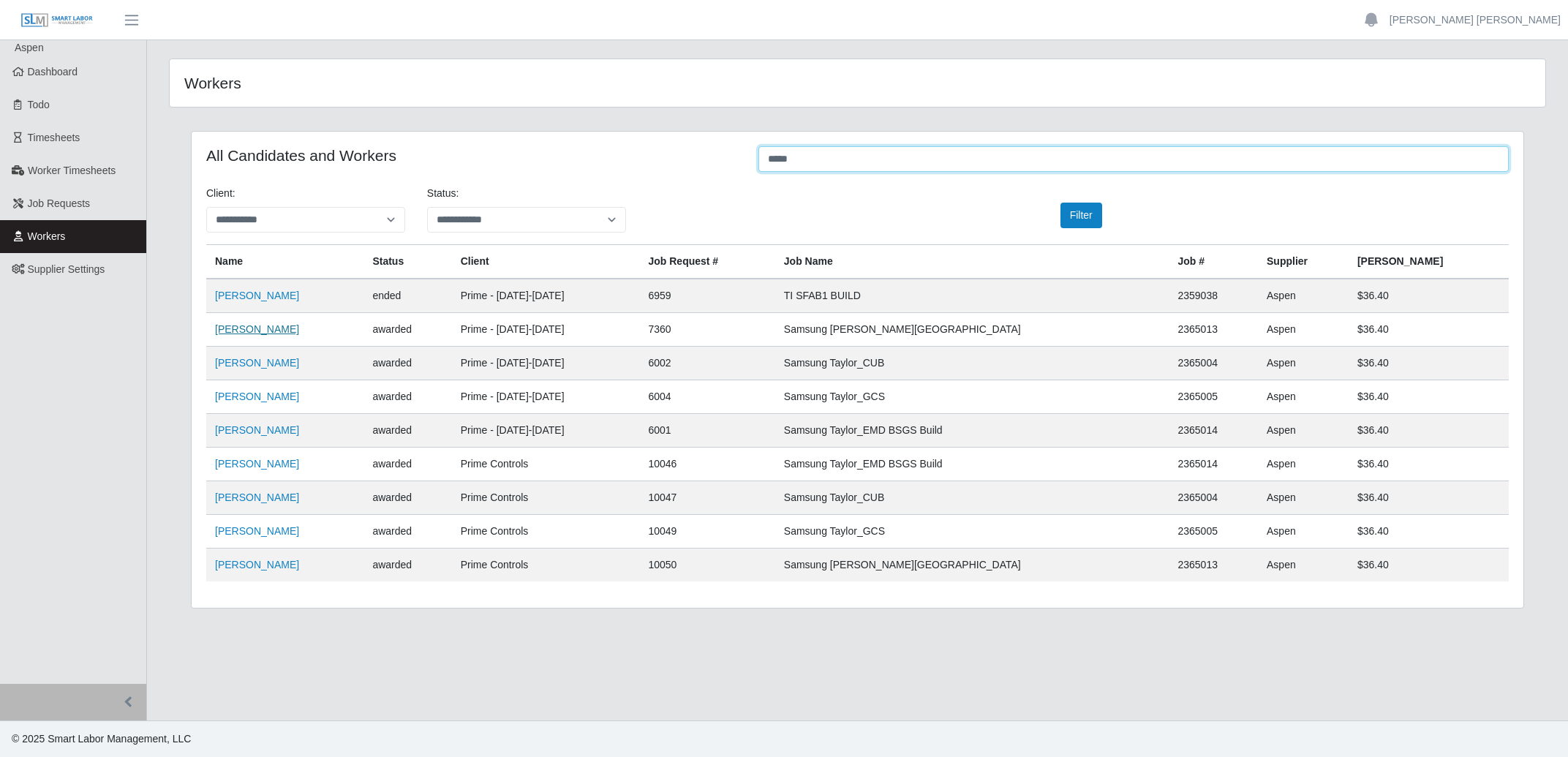
type input "*****"
click at [229, 334] on link "Ali Diaz" at bounding box center [257, 330] width 84 height 12
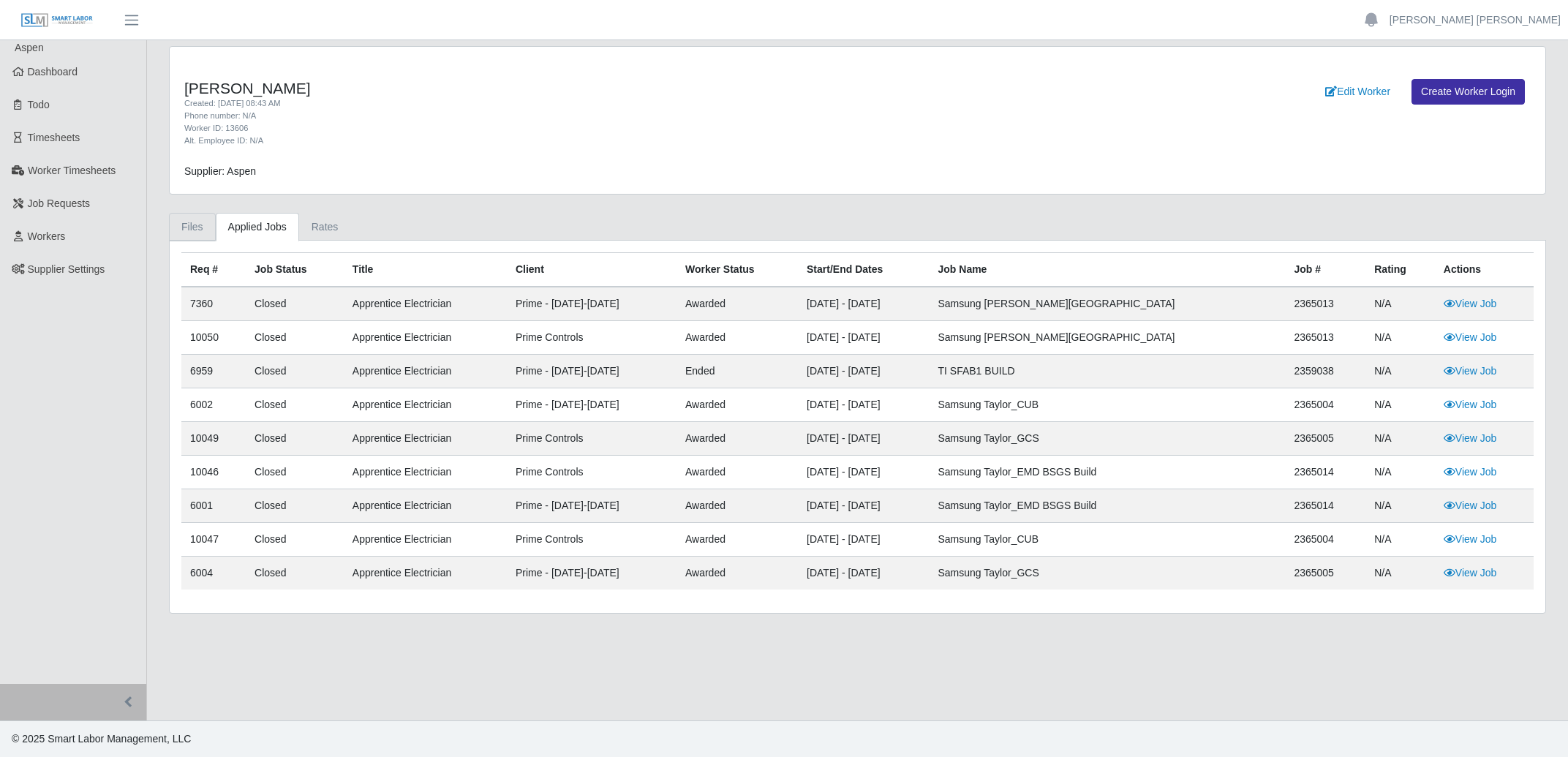
click at [195, 231] on link "Files" at bounding box center [192, 227] width 47 height 28
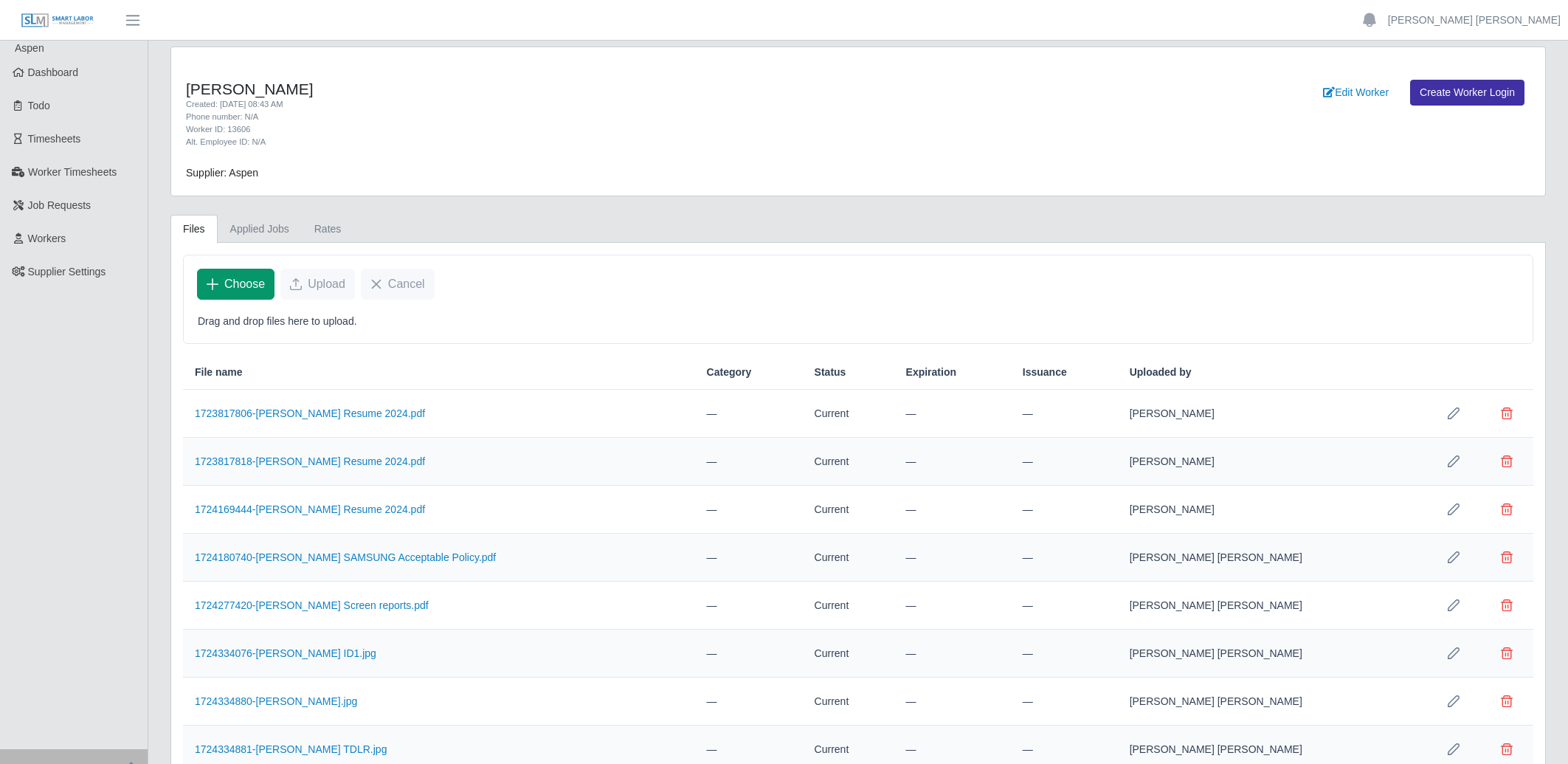
click at [270, 283] on button "Choose" at bounding box center [235, 284] width 77 height 31
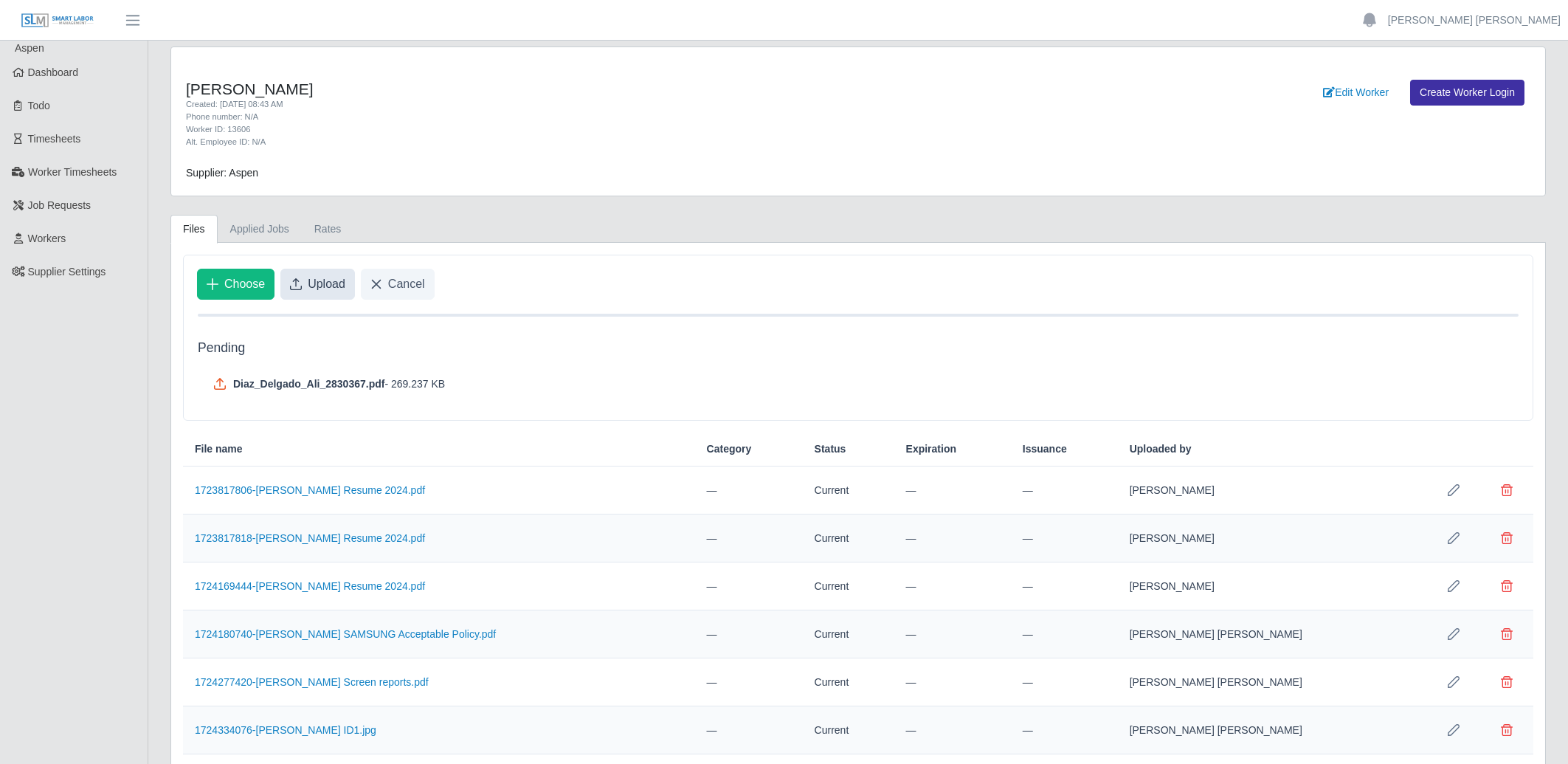
click at [333, 280] on span "Upload" at bounding box center [326, 284] width 38 height 18
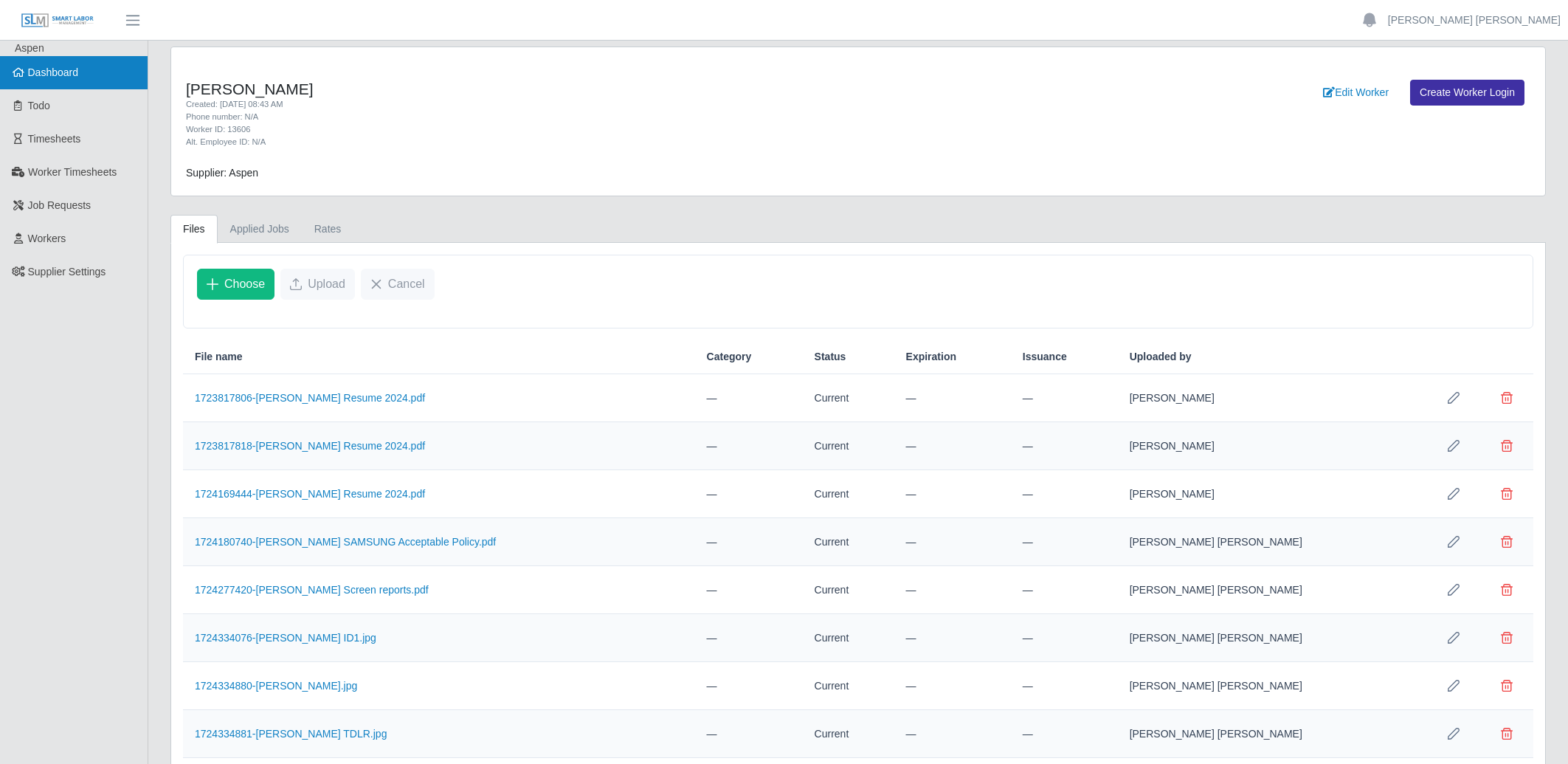
click at [62, 66] on span "Dashboard" at bounding box center [53, 72] width 51 height 12
